Goal: Navigation & Orientation: Find specific page/section

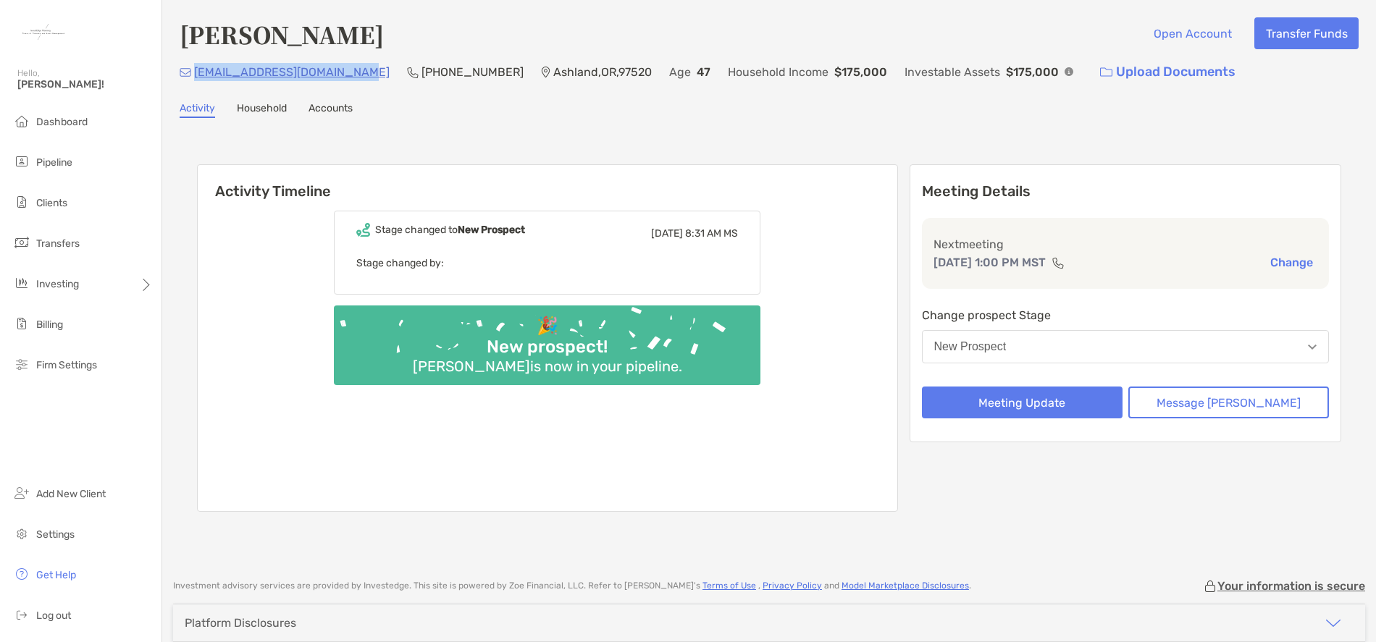
drag, startPoint x: 358, startPoint y: 75, endPoint x: 193, endPoint y: 72, distance: 164.4
click at [193, 72] on div "Katescopywriting@gmail.com (541) 531-8558 Ashland , OR , 97520 Age 47 Household…" at bounding box center [769, 71] width 1179 height 31
copy p "Katescopywriting@gmail.com"
click at [66, 201] on span "Clients" at bounding box center [51, 203] width 31 height 12
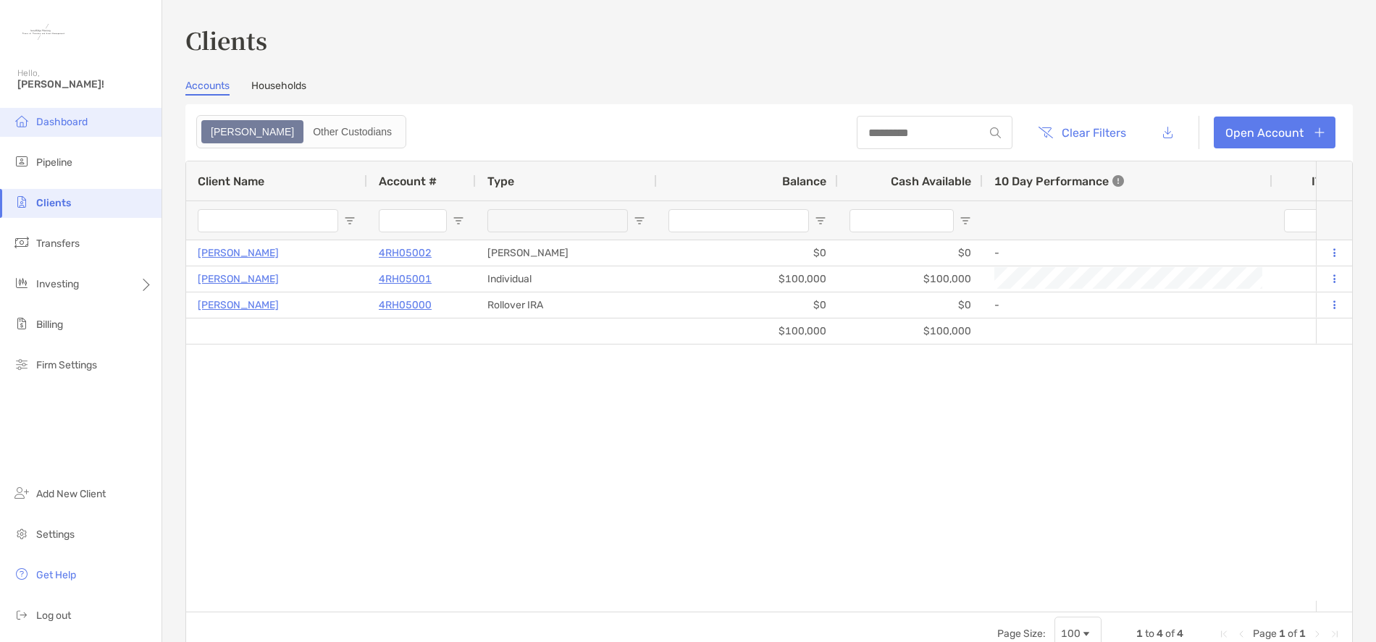
click at [75, 126] on span "Dashboard" at bounding box center [61, 122] width 51 height 12
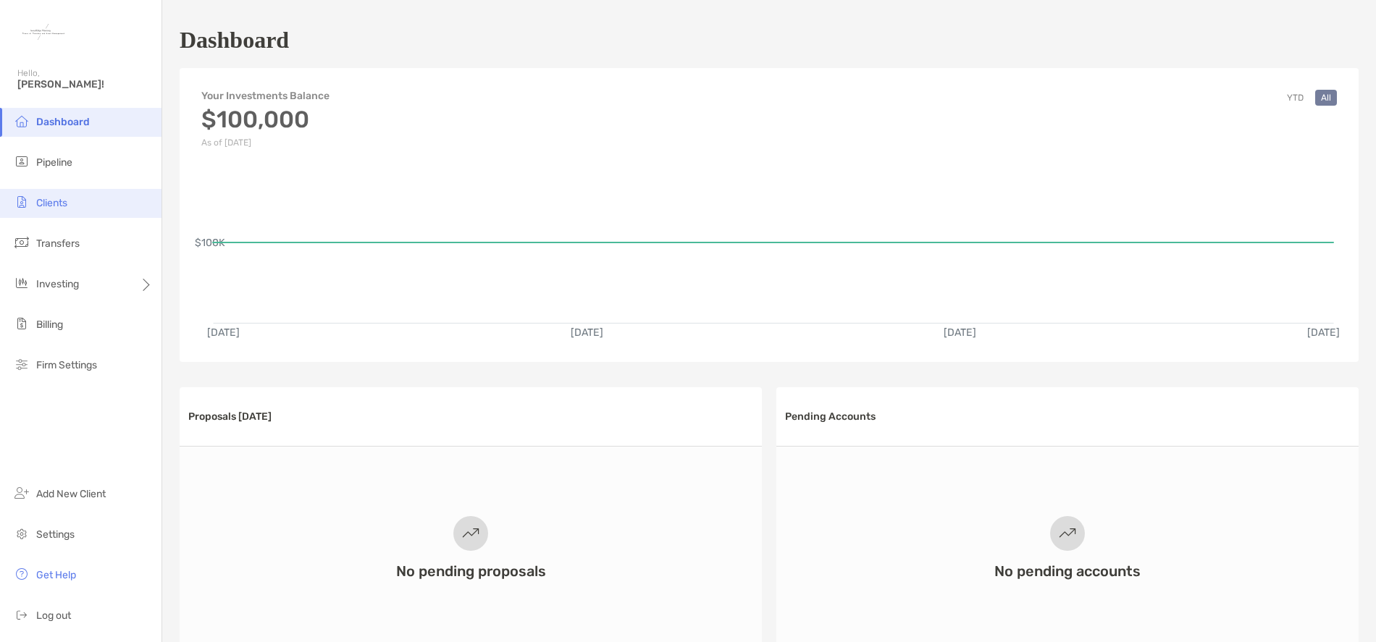
click at [64, 209] on span "Clients" at bounding box center [51, 203] width 31 height 12
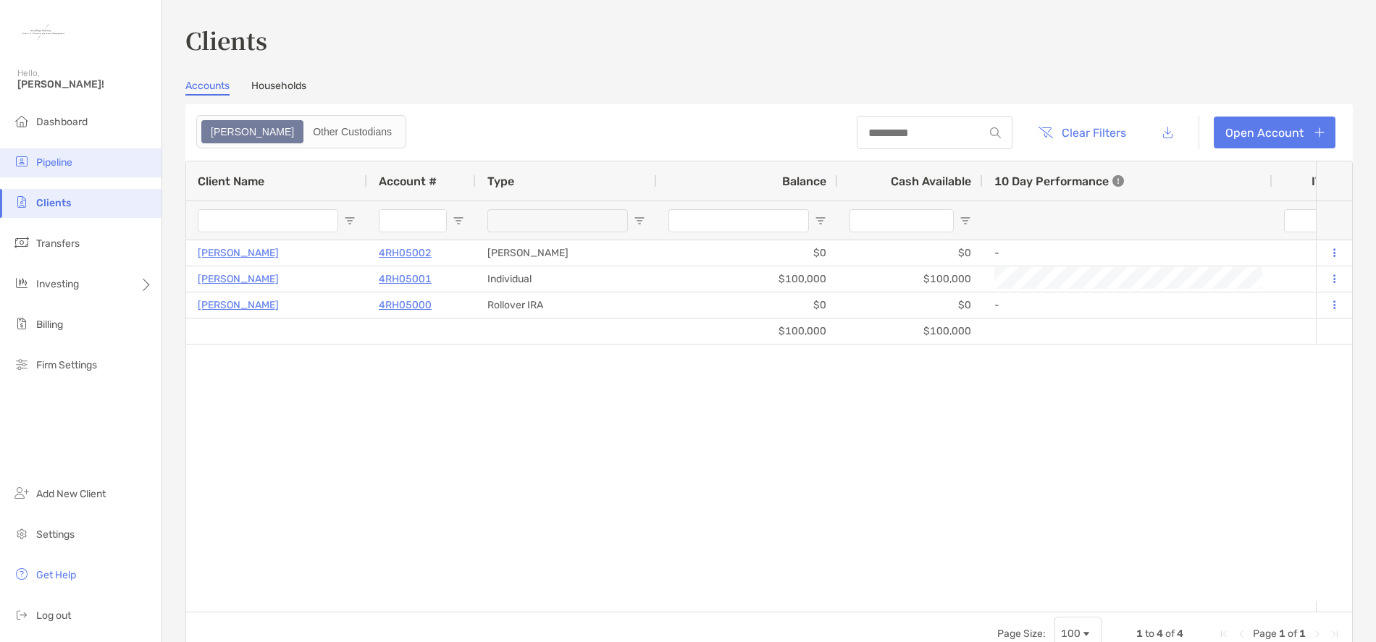
click at [69, 159] on span "Pipeline" at bounding box center [54, 162] width 36 height 12
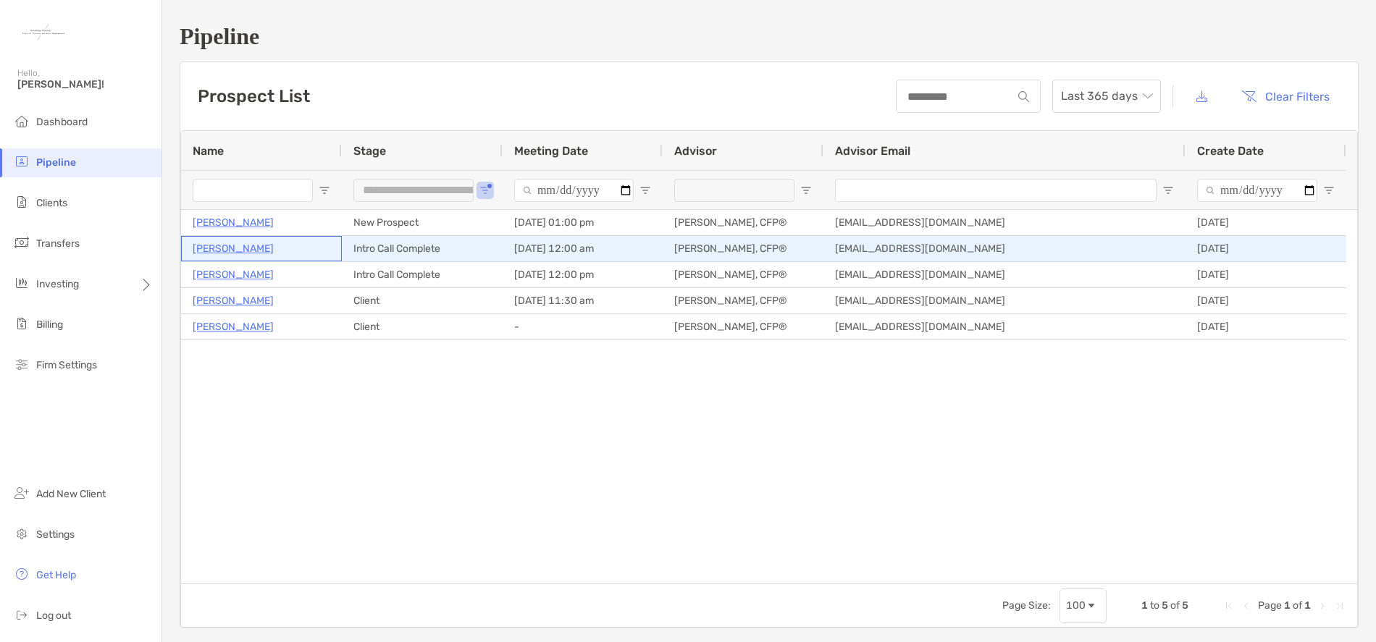
click at [245, 253] on p "[PERSON_NAME]" at bounding box center [233, 249] width 81 height 18
